Goal: Task Accomplishment & Management: Manage account settings

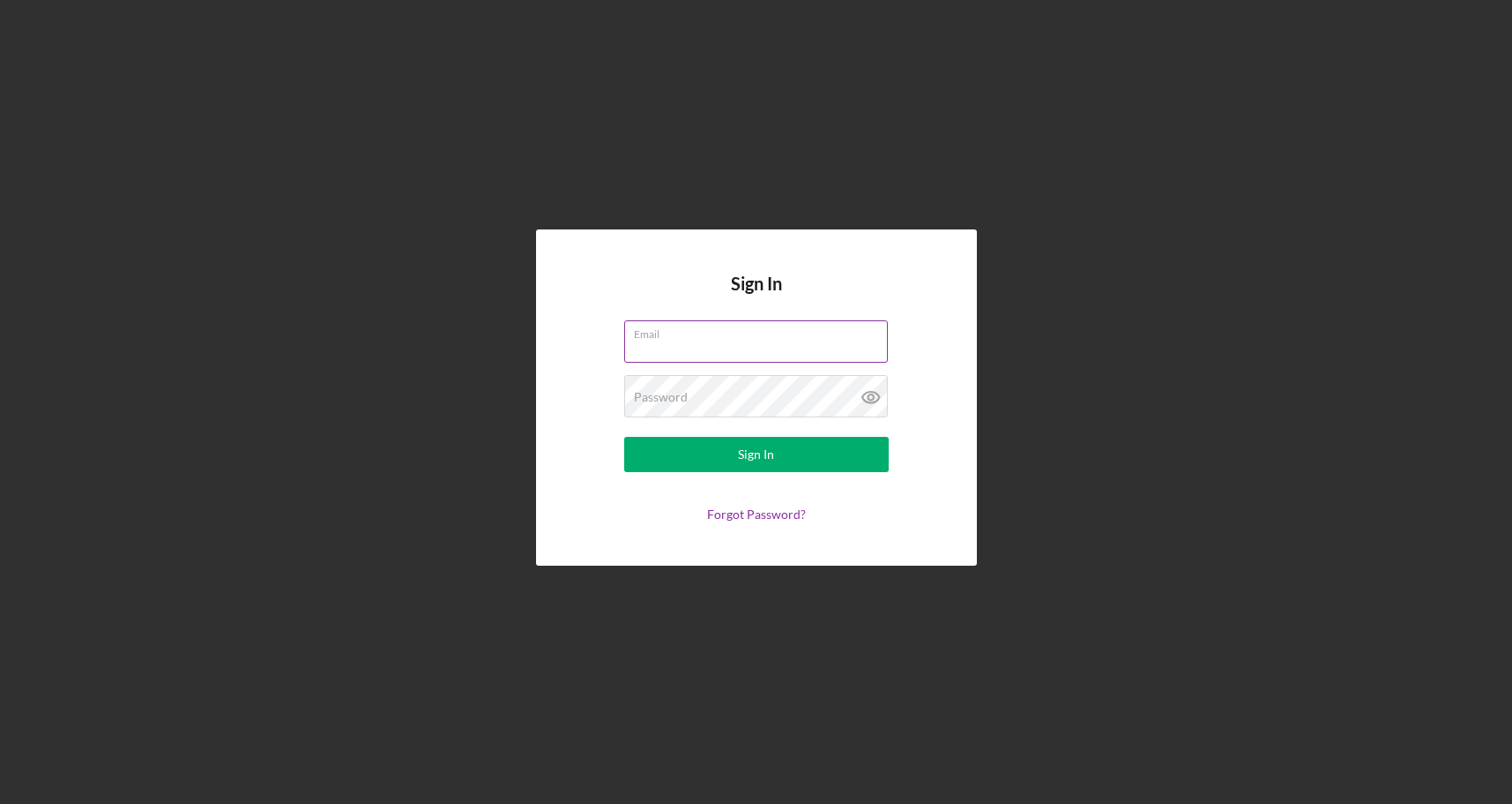
click at [736, 333] on div "Email" at bounding box center [756, 342] width 265 height 44
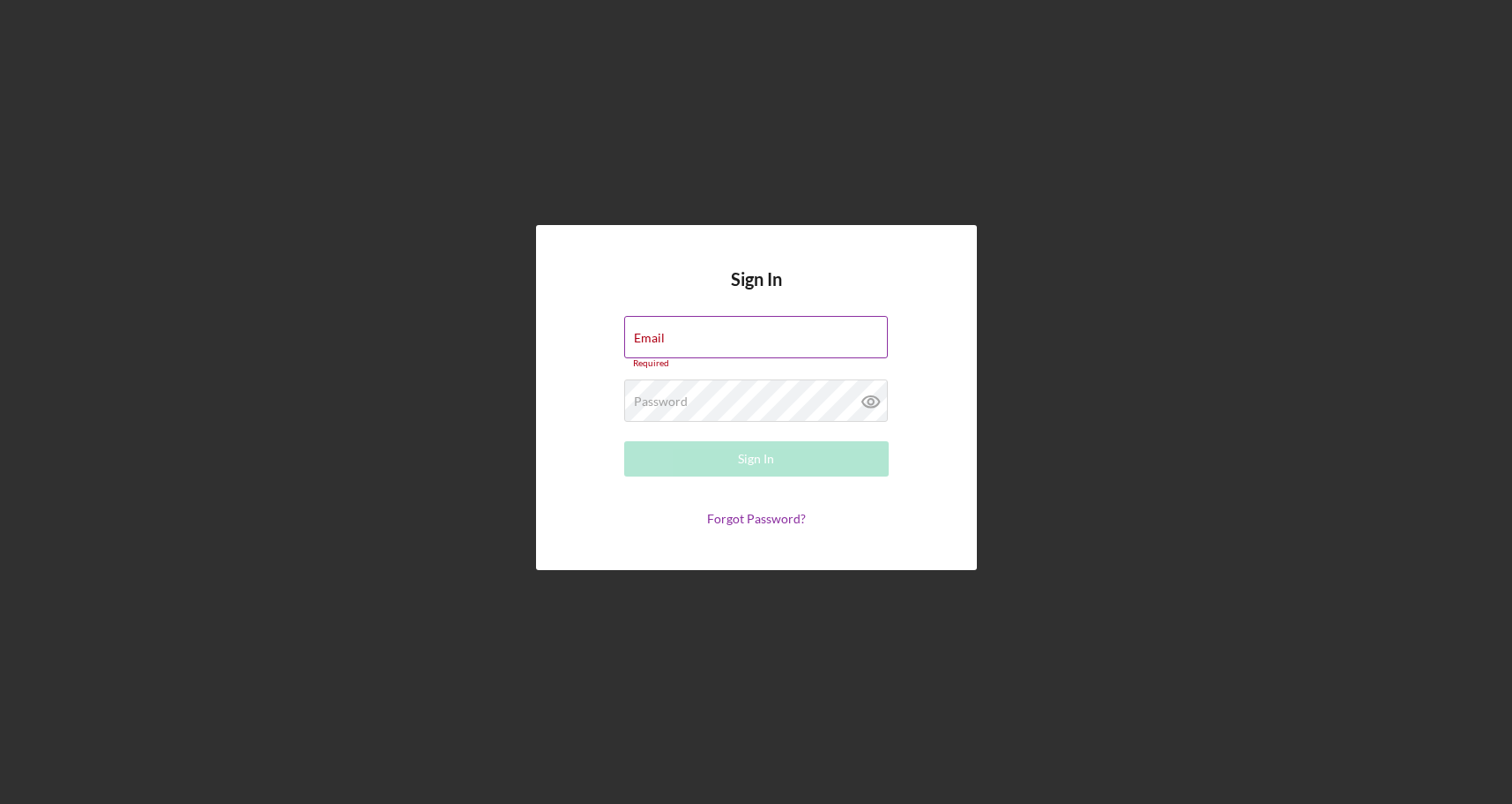
click at [736, 333] on div "Email Required" at bounding box center [756, 342] width 265 height 53
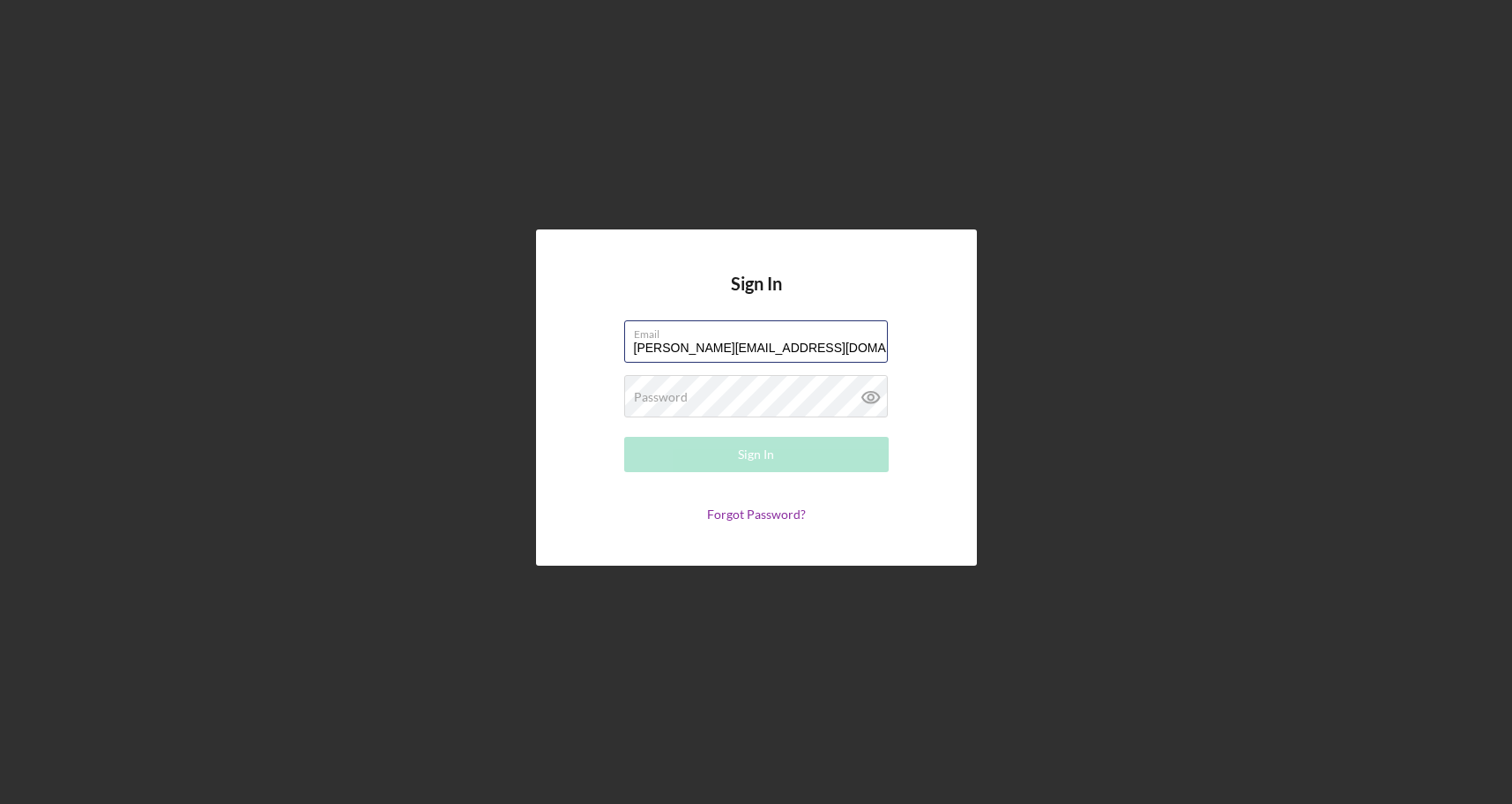
type input "[PERSON_NAME][EMAIL_ADDRESS][DOMAIN_NAME]"
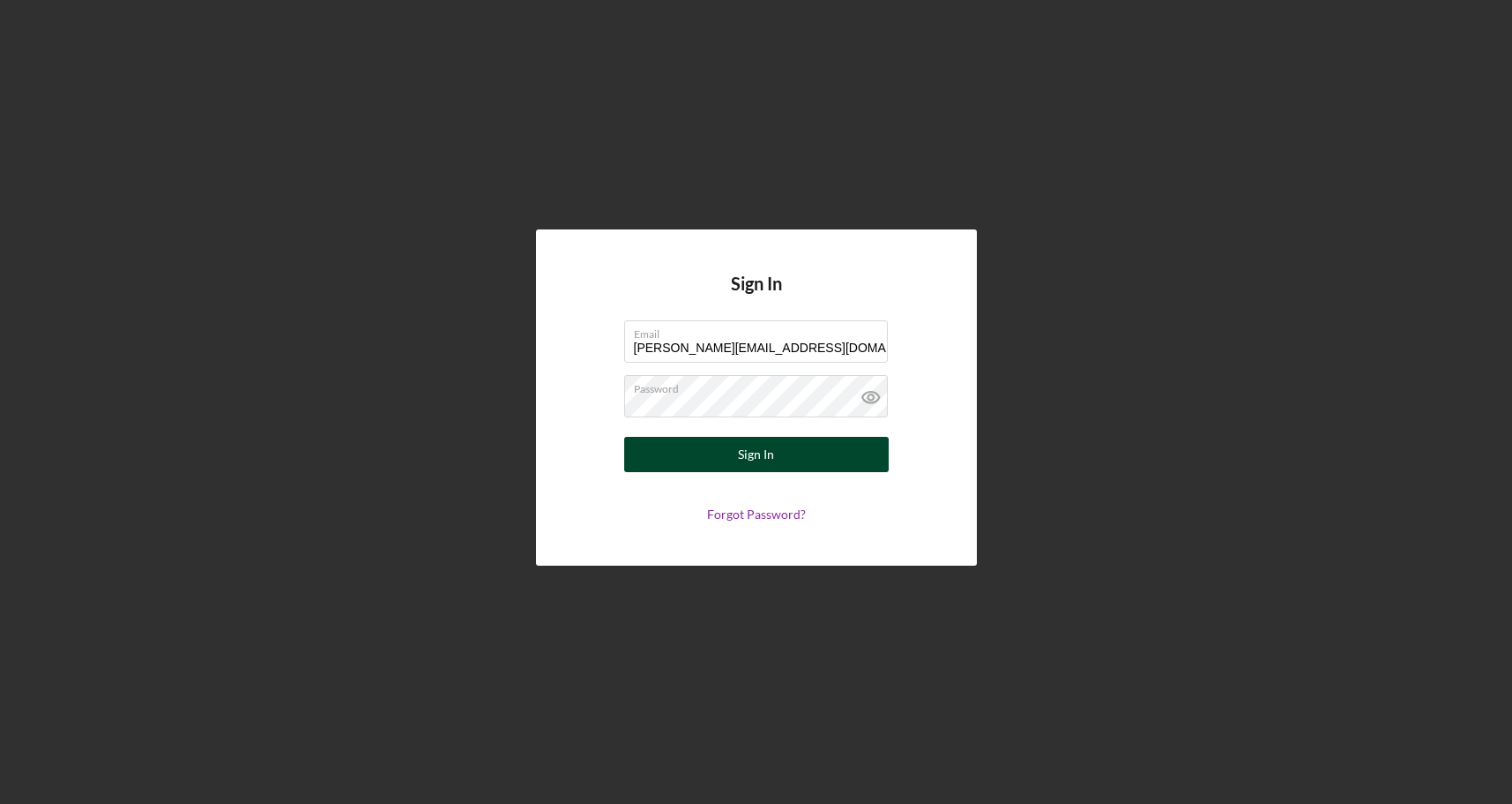
click at [759, 445] on div "Sign In" at bounding box center [756, 454] width 36 height 35
